Goal: Task Accomplishment & Management: Manage account settings

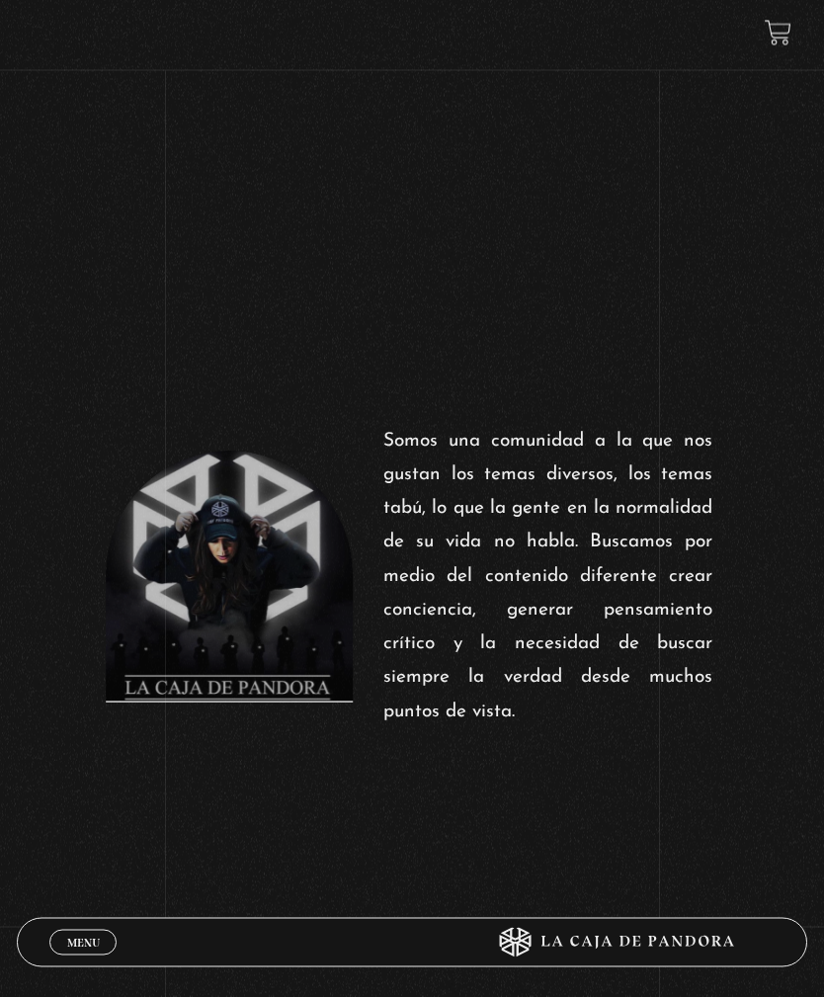
scroll to position [620, 0]
click at [66, 956] on link "Menu Cerrar" at bounding box center [82, 943] width 67 height 26
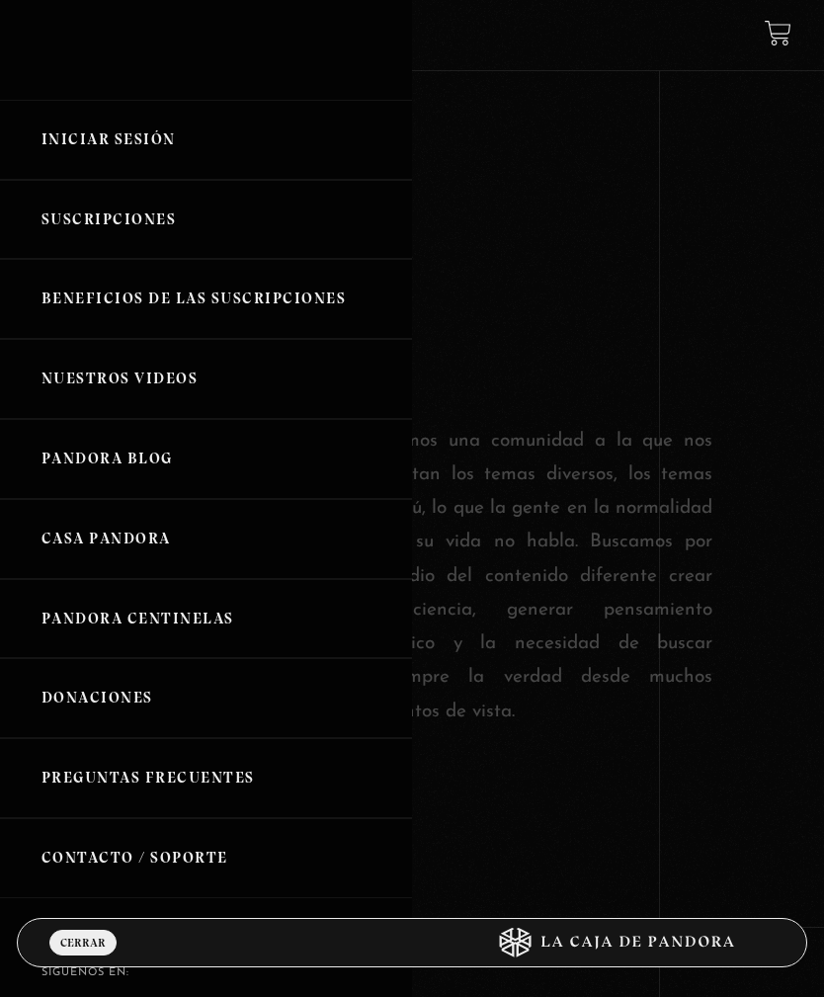
click at [92, 156] on link "Iniciar Sesión" at bounding box center [206, 140] width 412 height 80
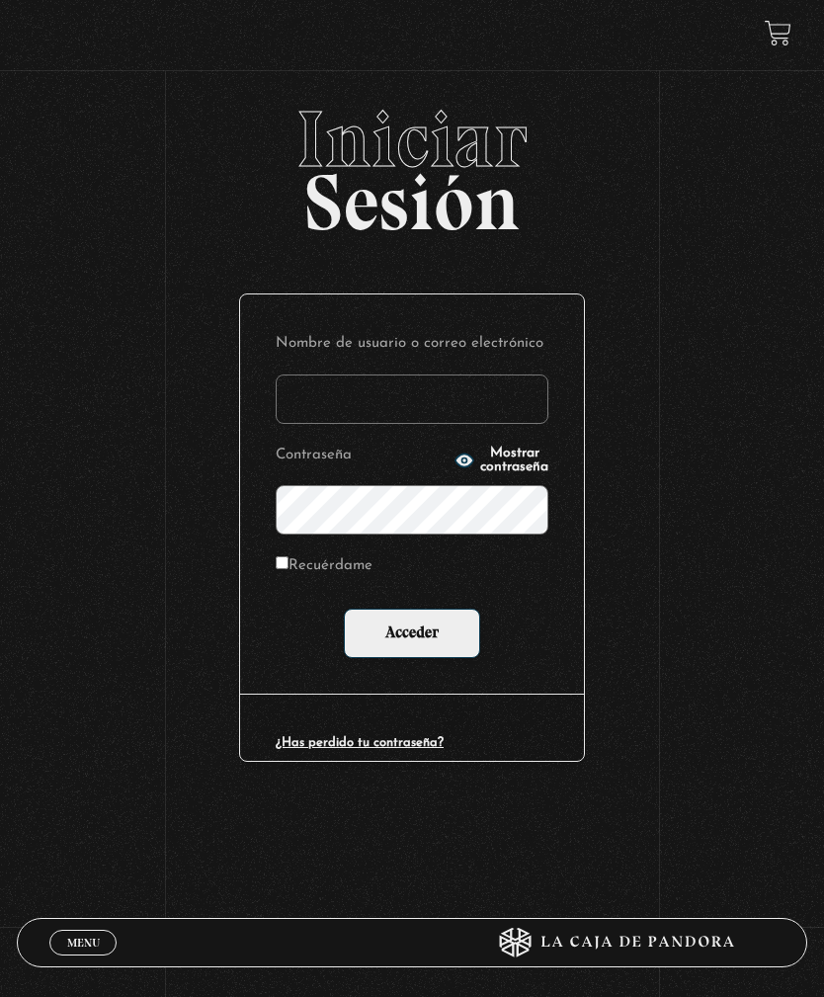
click at [414, 411] on input "Nombre de usuario o correo electrónico" at bounding box center [412, 399] width 273 height 49
type input "jime7caro@hotmail.com"
click at [343, 570] on label "Recuérdame" at bounding box center [324, 567] width 97 height 29
click at [289, 569] on input "Recuérdame" at bounding box center [282, 563] width 13 height 13
checkbox input "true"
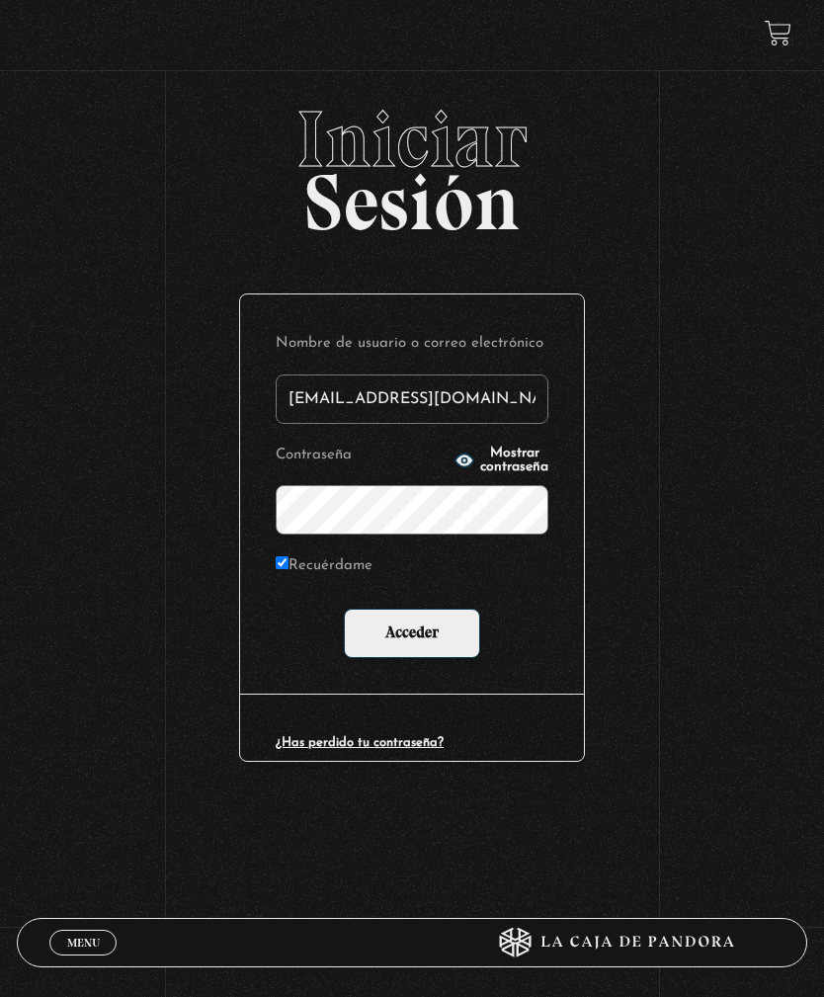
click at [415, 643] on input "Acceder" at bounding box center [412, 633] width 136 height 49
